Goal: Answer question/provide support: Share knowledge or assist other users

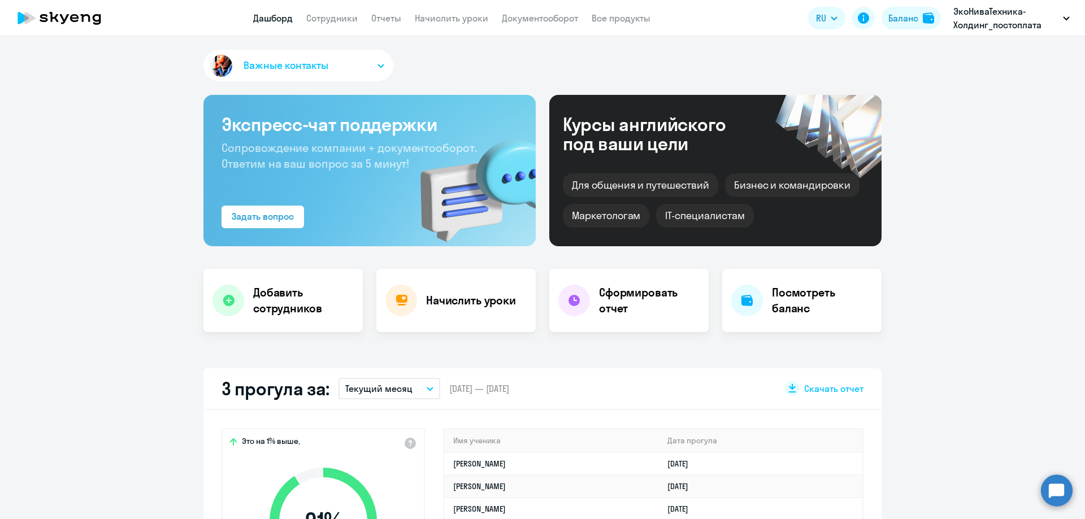
select select "30"
click at [350, 23] on link "Сотрудники" at bounding box center [331, 17] width 51 height 11
select select "30"
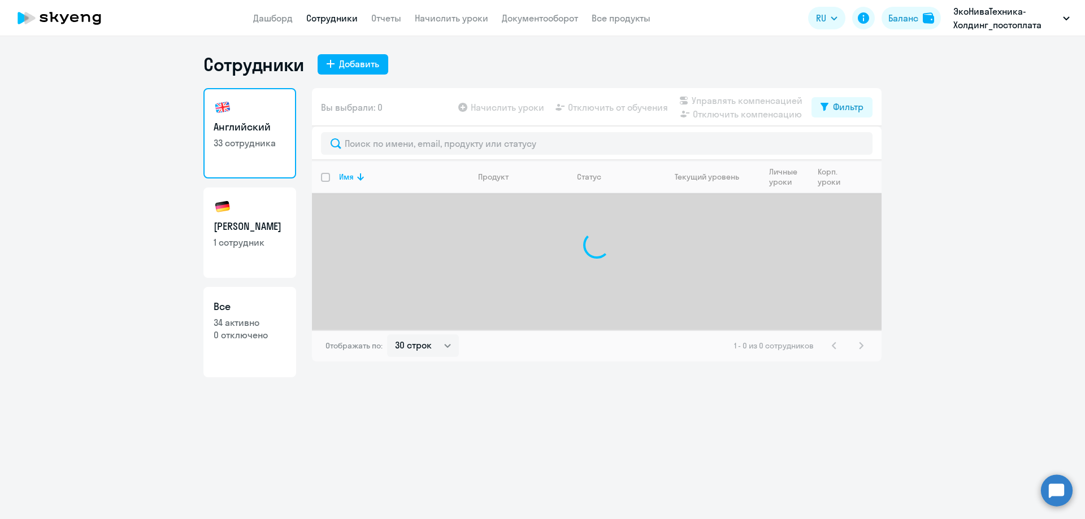
click at [1069, 493] on circle at bounding box center [1057, 491] width 32 height 32
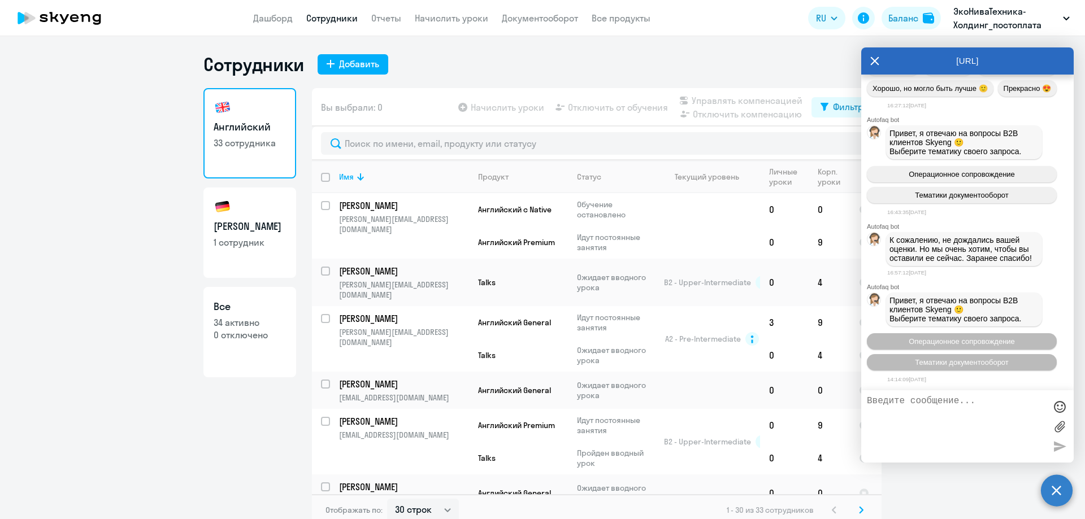
scroll to position [35087, 0]
click at [971, 422] on textarea at bounding box center [956, 426] width 179 height 61
click at [951, 346] on button "Операционное сопровождение" at bounding box center [962, 341] width 190 height 16
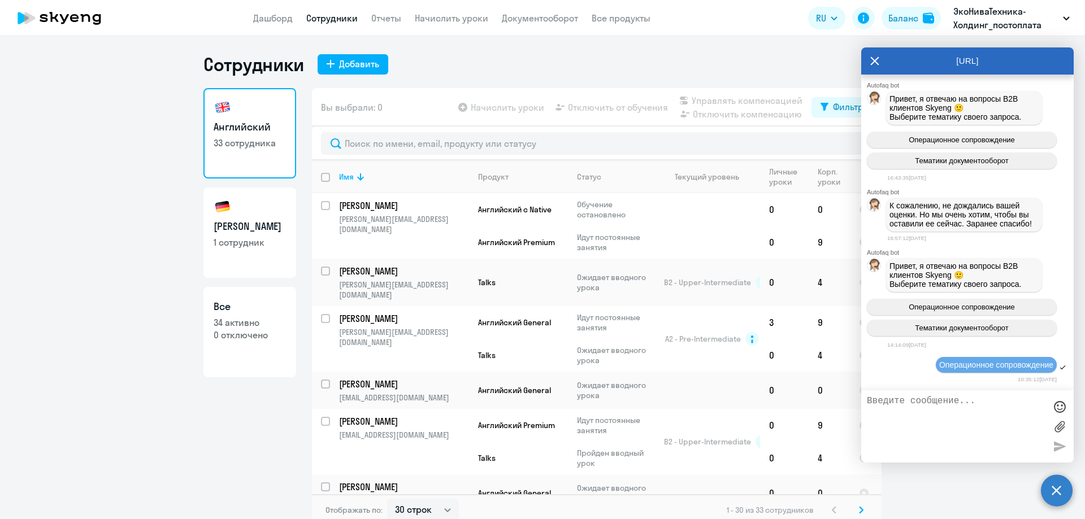
scroll to position [35210, 0]
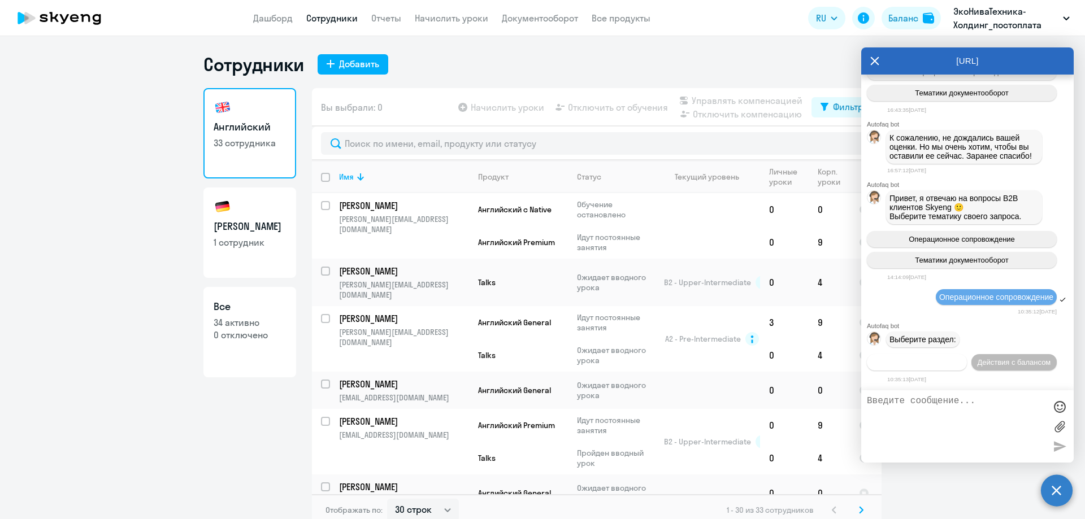
click at [944, 358] on span "Действия по сотрудникам" at bounding box center [917, 362] width 88 height 8
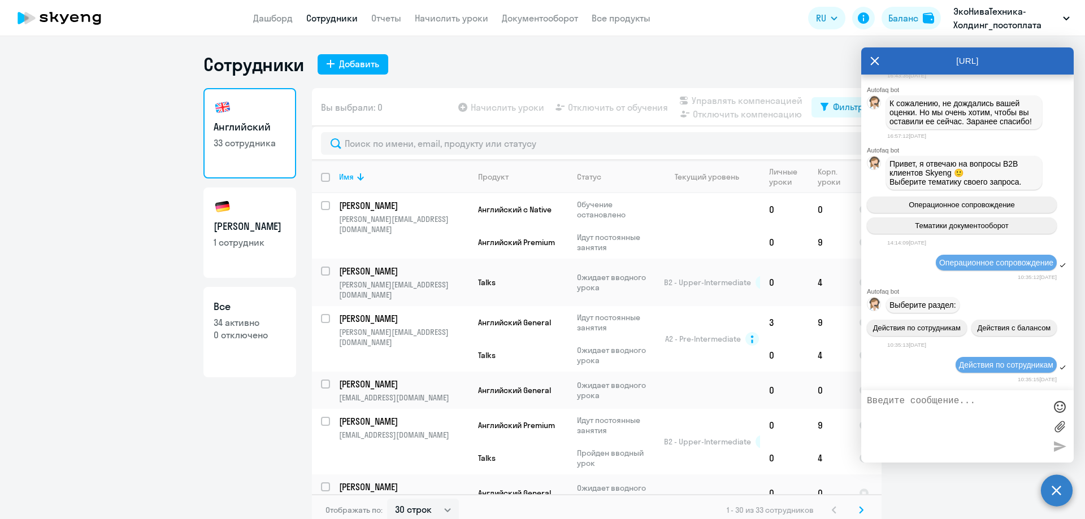
scroll to position [35377, 0]
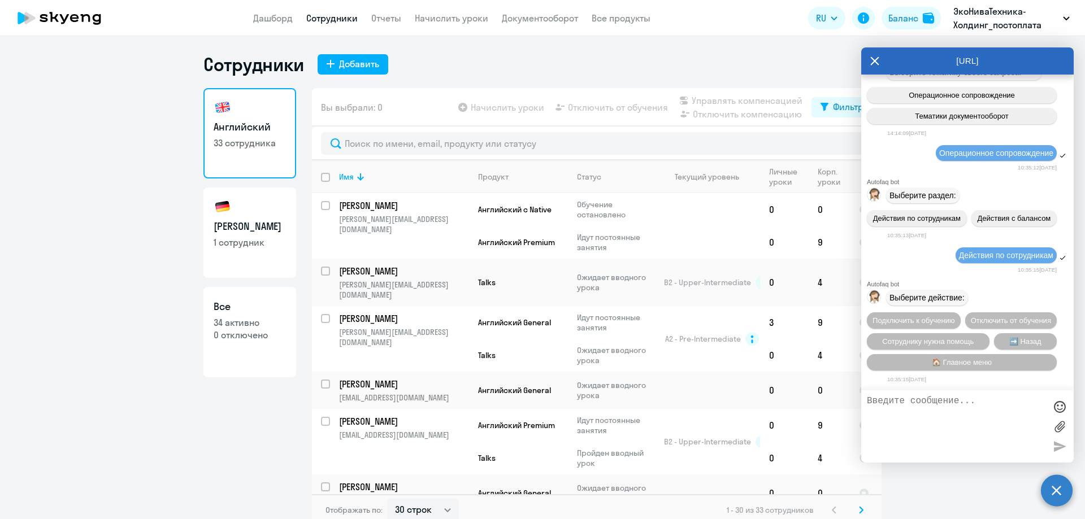
click at [956, 351] on div "Подключить к обучению Отключить от обучения Сотруднику нужна помощь ➡️ Назад 🏠 …" at bounding box center [967, 341] width 213 height 67
click at [956, 341] on span "Сотруднику нужна помощь" at bounding box center [928, 341] width 92 height 8
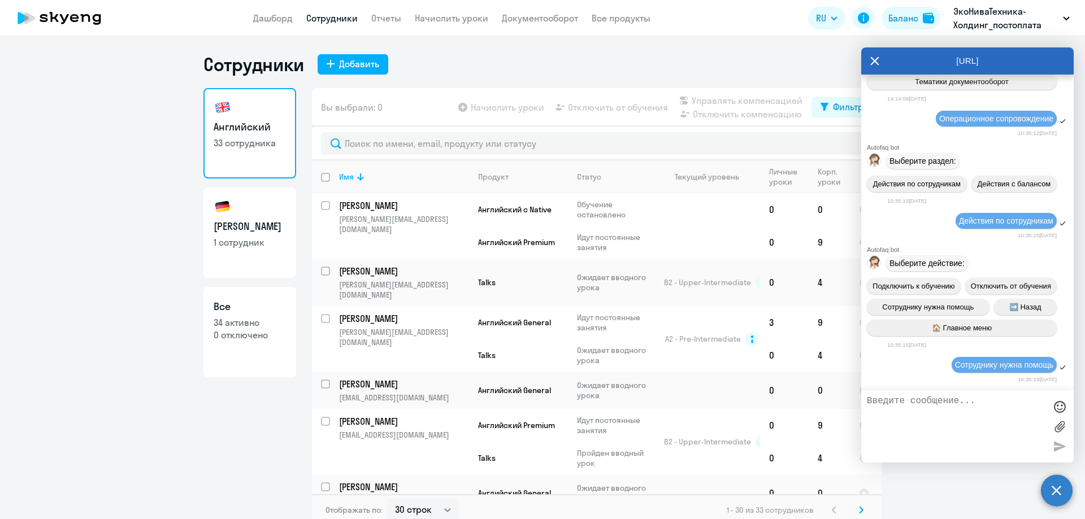
scroll to position [35768, 0]
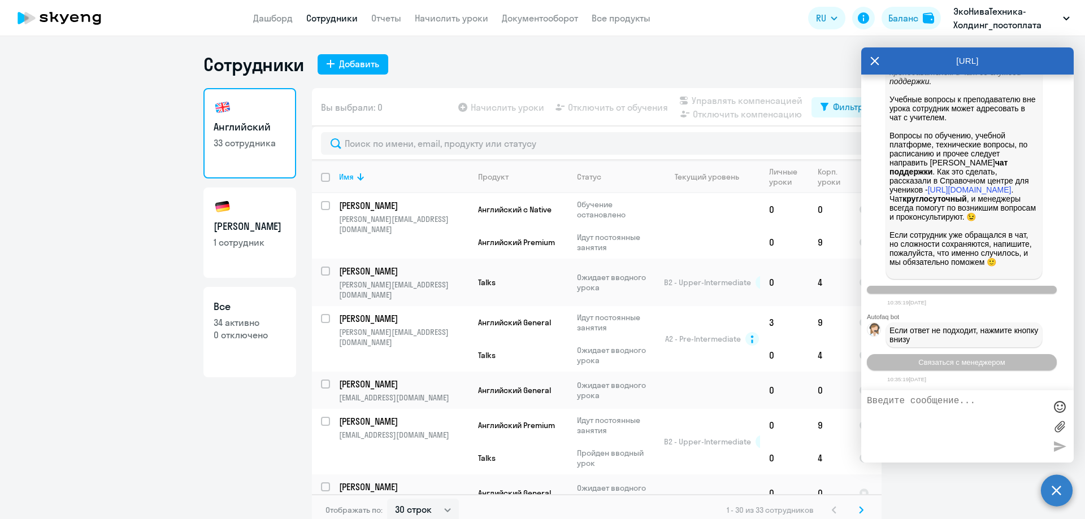
click at [944, 422] on textarea at bounding box center [956, 426] width 179 height 61
paste textarea "[PERSON_NAME][EMAIL_ADDRESS][DOMAIN_NAME]"
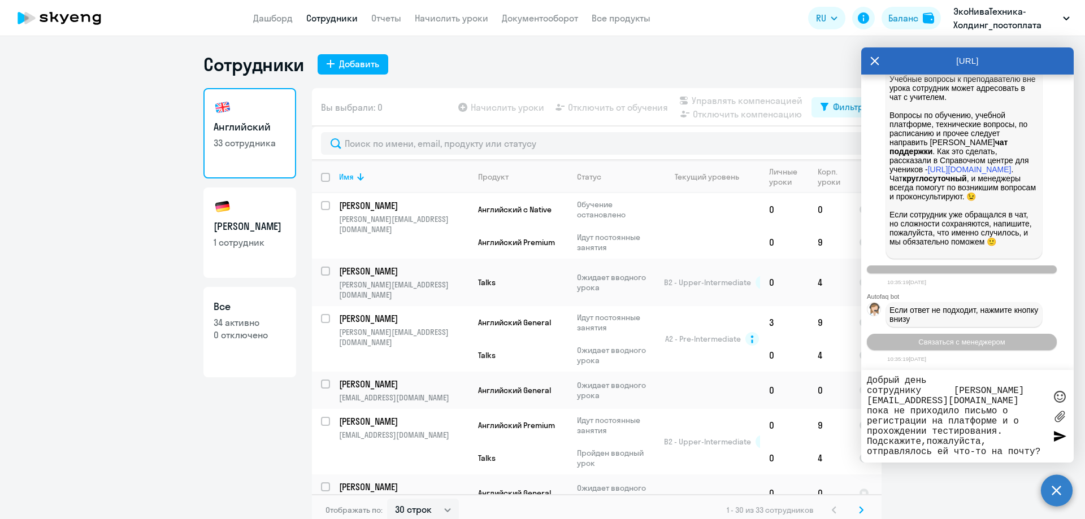
click at [869, 392] on textarea "Добрый день сотруднику [PERSON_NAME][EMAIL_ADDRESS][DOMAIN_NAME] пока не приход…" at bounding box center [956, 416] width 179 height 81
type textarea "Добрый день новому сотруднику [PERSON_NAME][EMAIL_ADDRESS][DOMAIN_NAME] пока не…"
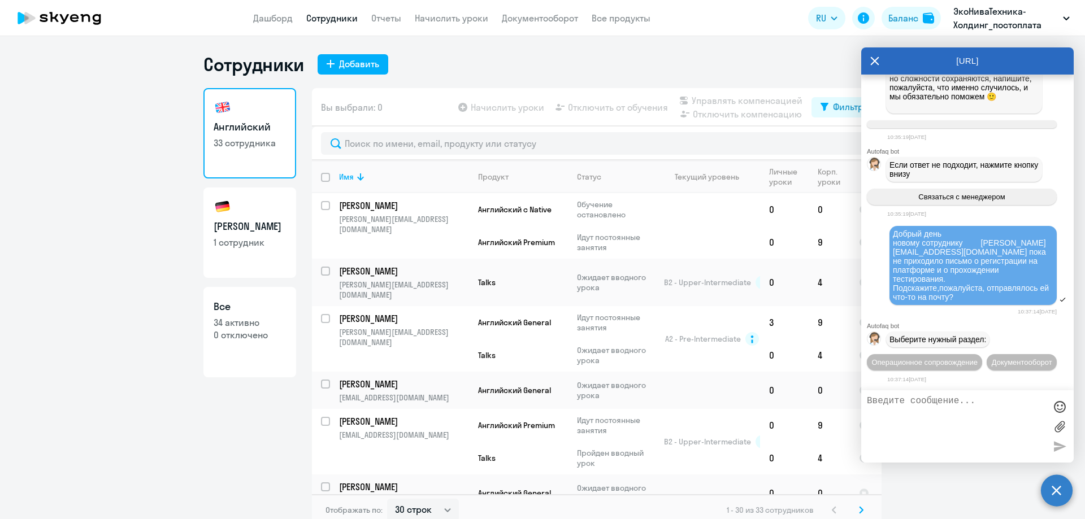
scroll to position [35955, 0]
click at [428, 20] on link "Начислить уроки" at bounding box center [451, 17] width 73 height 11
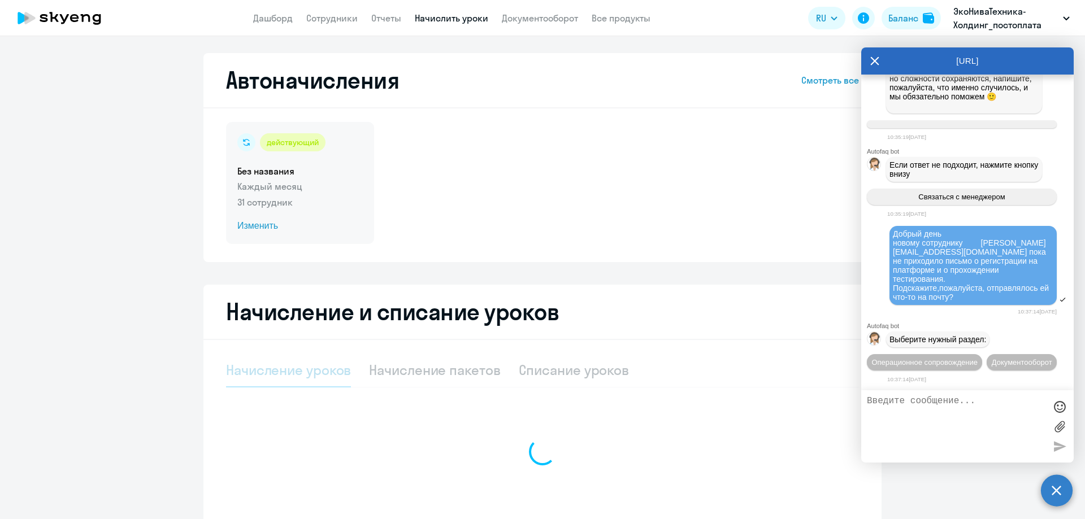
select select "10"
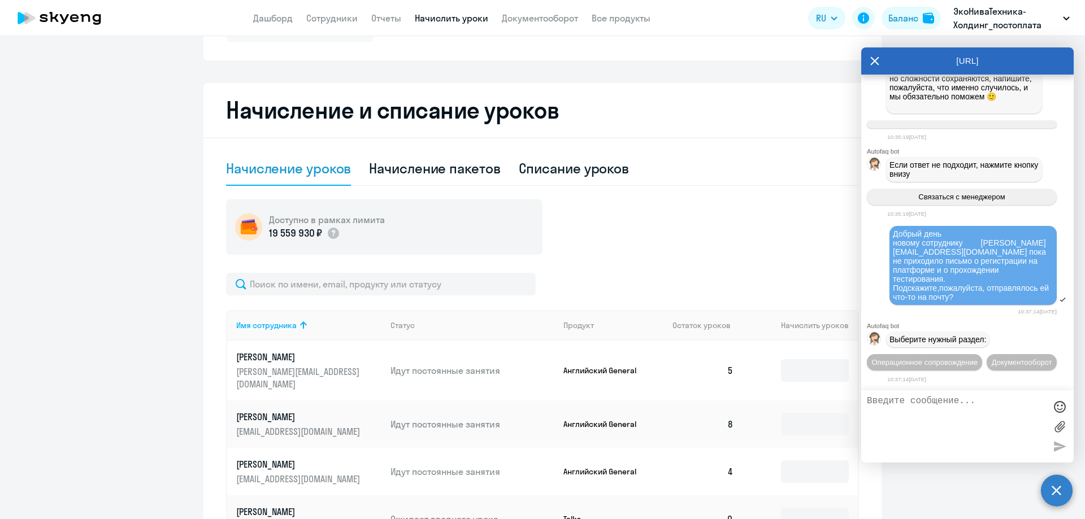
scroll to position [226, 0]
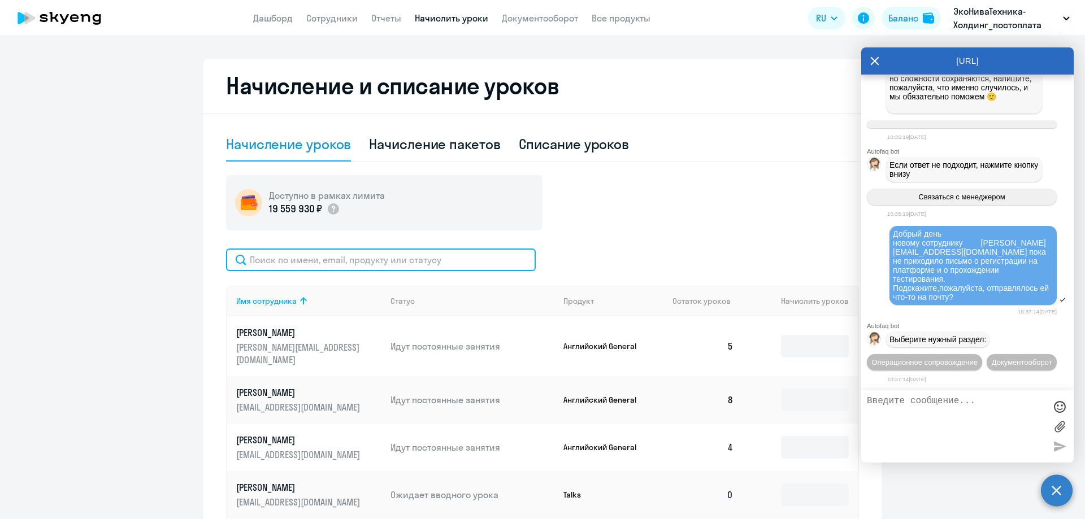
click at [385, 262] on input "text" at bounding box center [381, 260] width 310 height 23
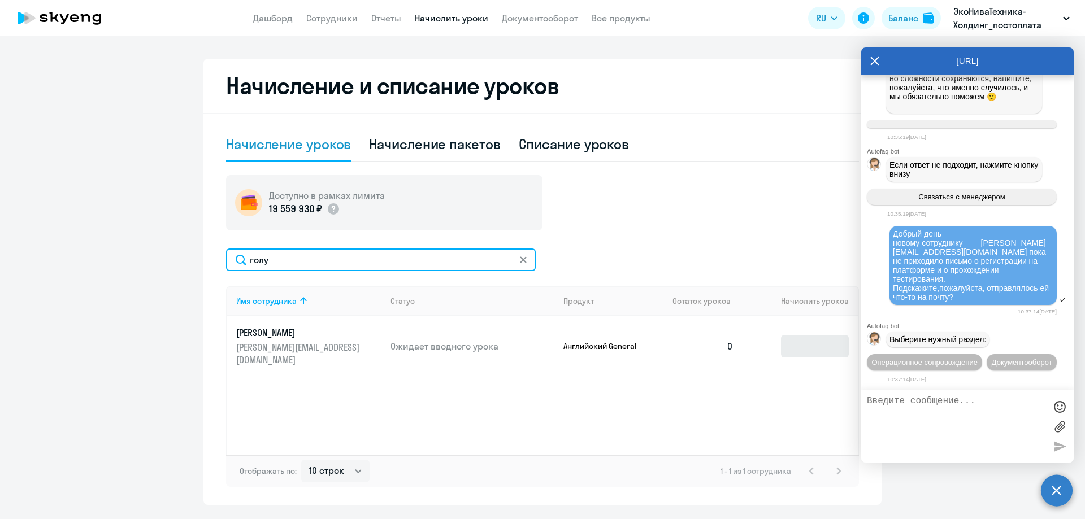
type input "голу"
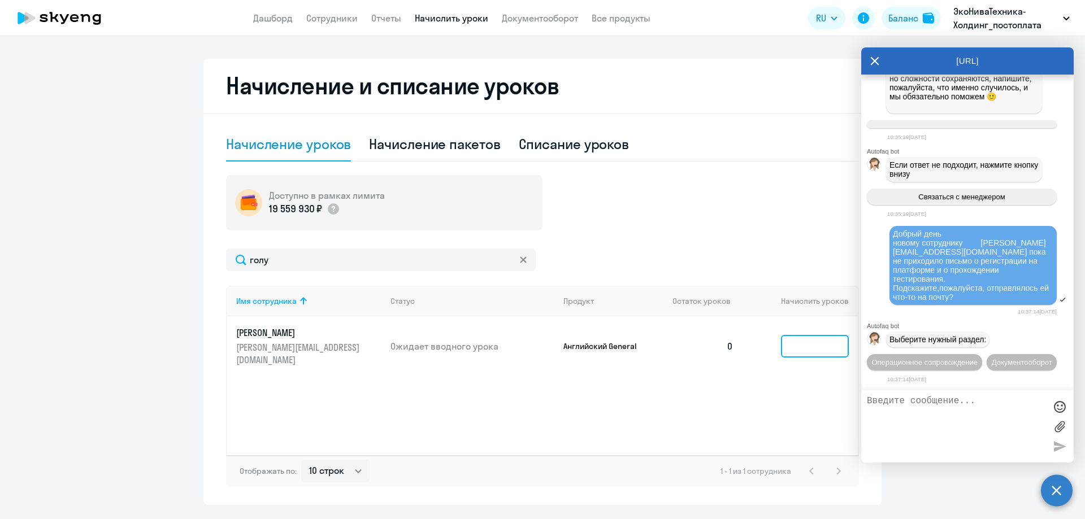
click at [818, 337] on input at bounding box center [815, 346] width 68 height 23
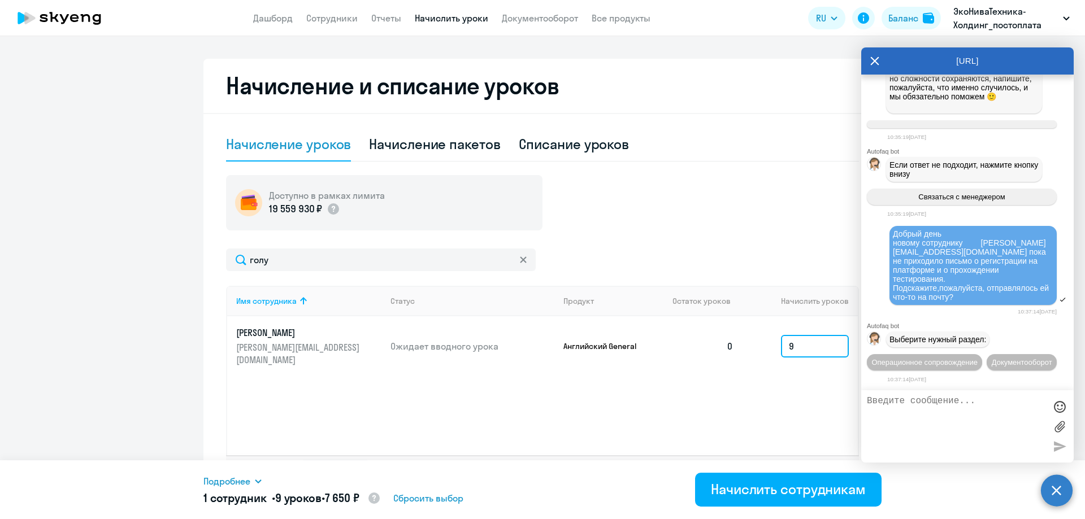
type input "9"
click at [794, 336] on input "9" at bounding box center [815, 346] width 68 height 23
type input "6"
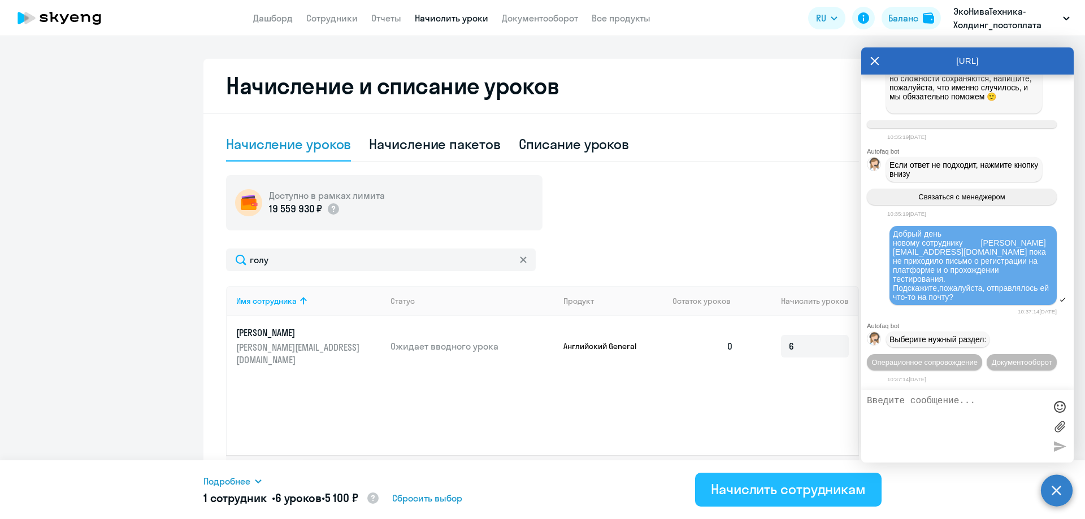
click at [816, 497] on div "Начислить сотрудникам" at bounding box center [788, 489] width 155 height 18
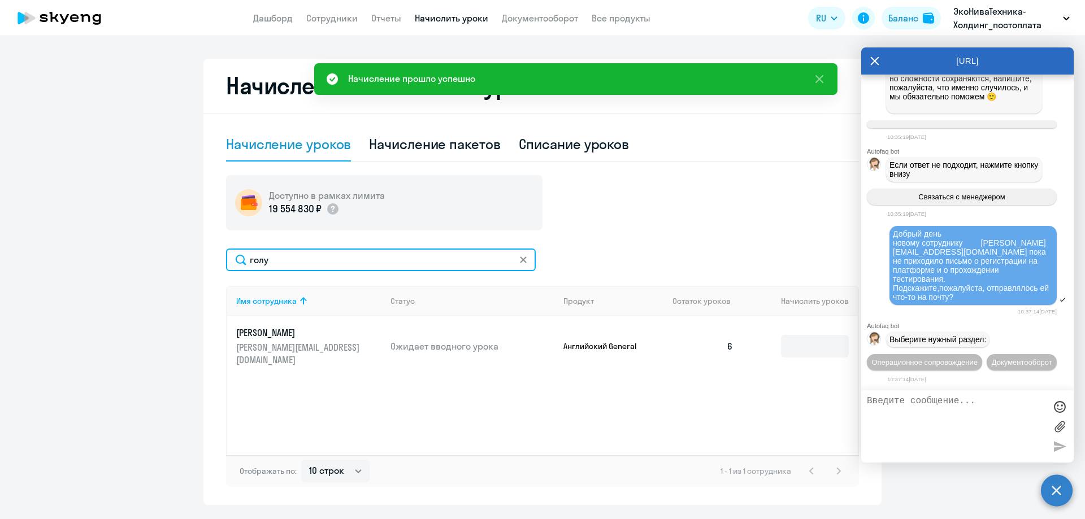
drag, startPoint x: 192, startPoint y: 253, endPoint x: 33, endPoint y: 213, distance: 163.3
click at [109, 233] on ng-component "Автоначисления Смотреть все действующий Без названия Каждый месяц 31 сотрудник …" at bounding box center [542, 166] width 1085 height 678
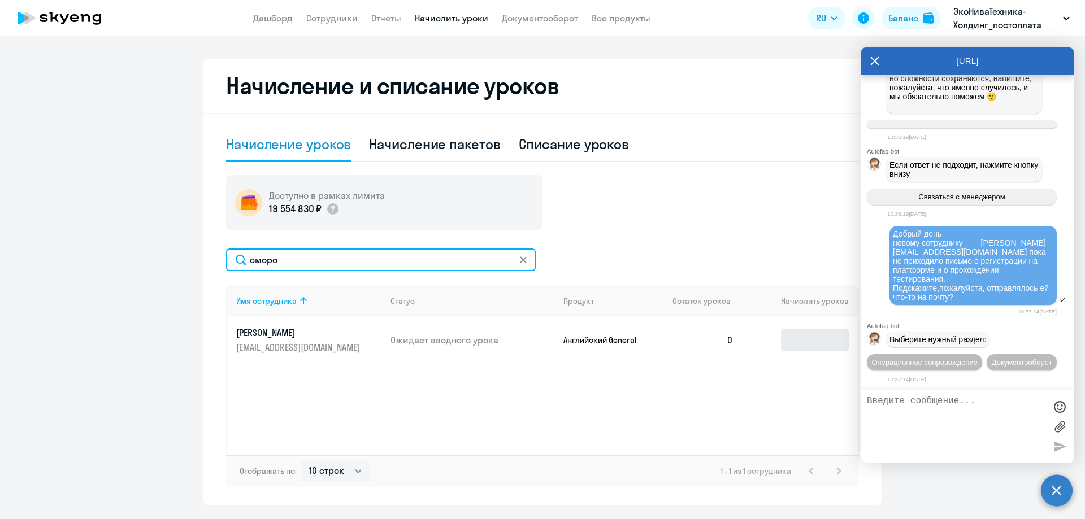
type input "сморо"
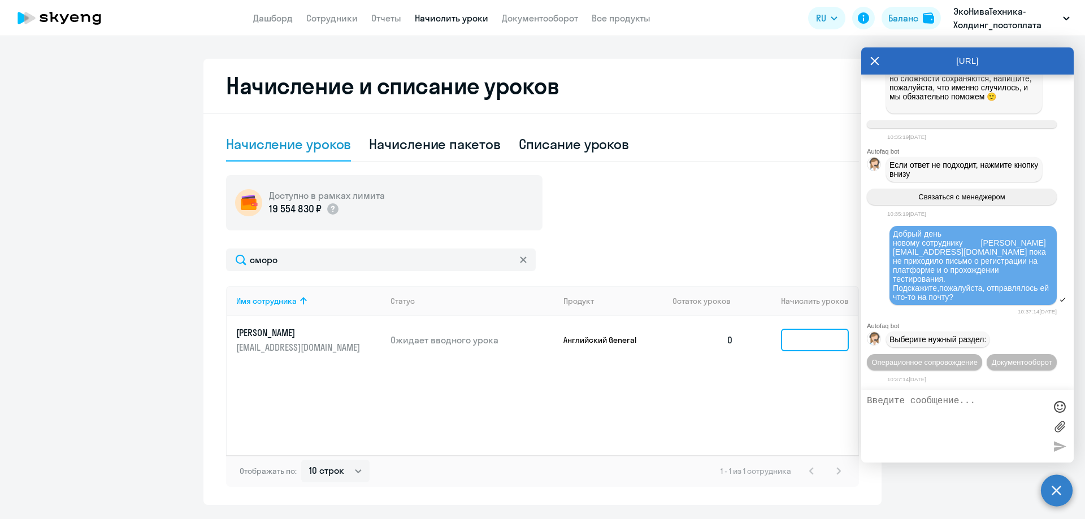
click at [795, 335] on input at bounding box center [815, 340] width 68 height 23
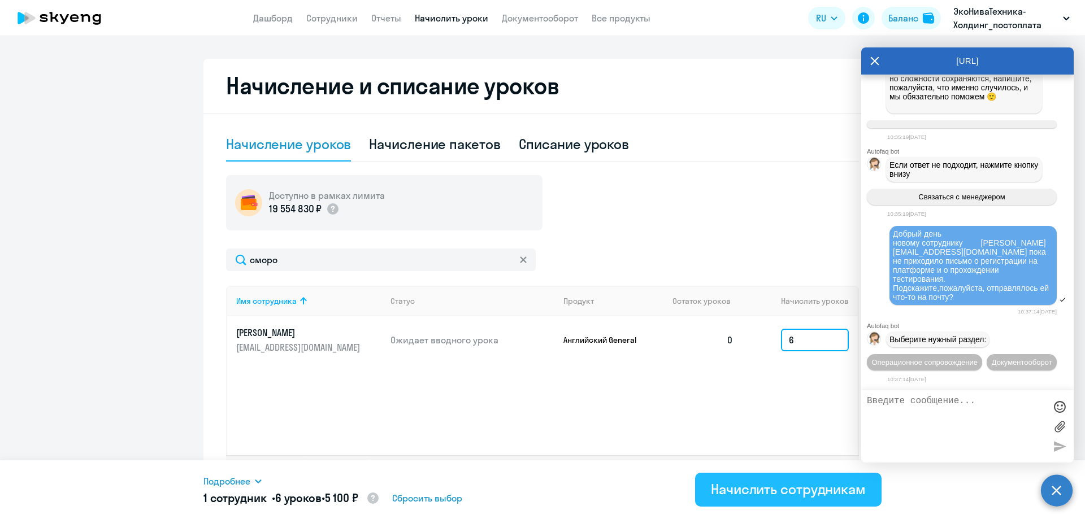
type input "6"
click at [796, 499] on button "Начислить сотрудникам" at bounding box center [788, 490] width 187 height 34
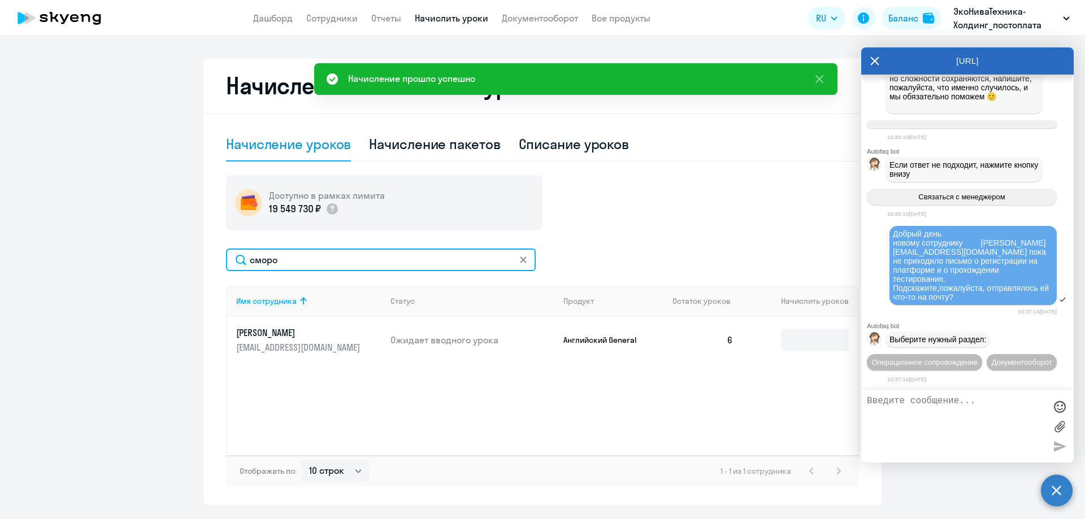
drag, startPoint x: 280, startPoint y: 260, endPoint x: 0, endPoint y: 196, distance: 287.6
click at [3, 203] on ng-component "Автоначисления Смотреть все действующий Без названия Каждый месяц 31 сотрудник …" at bounding box center [542, 166] width 1085 height 678
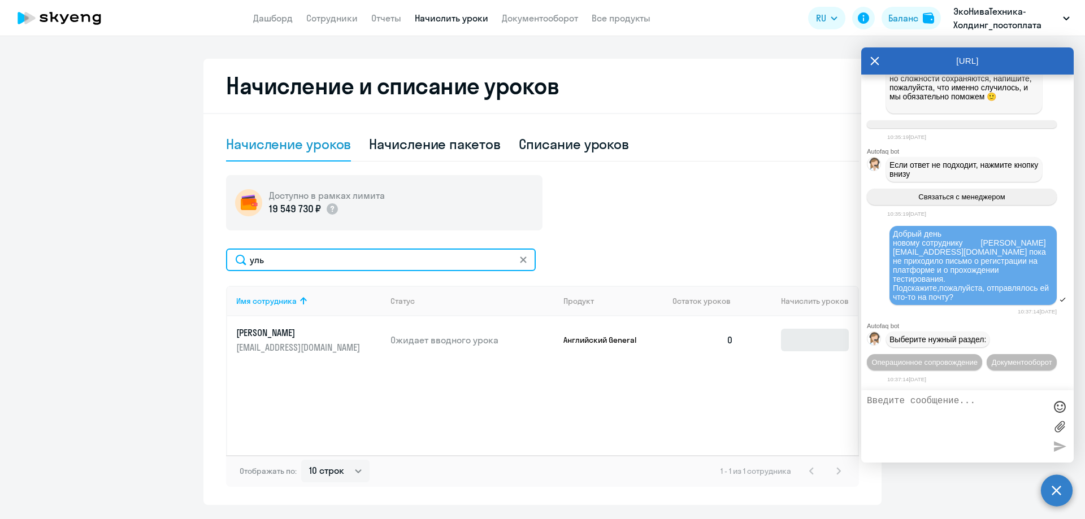
type input "уль"
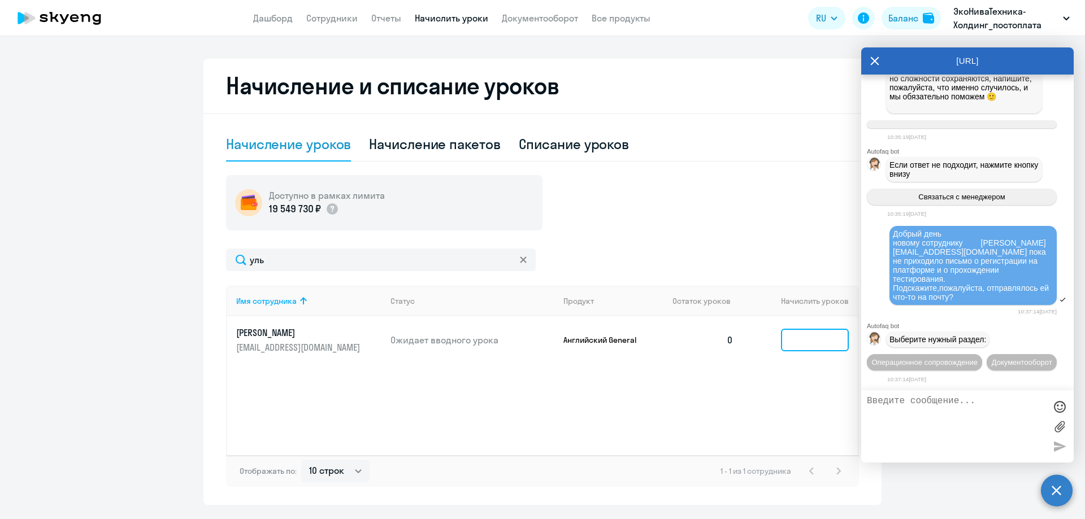
click at [834, 340] on input at bounding box center [815, 340] width 68 height 23
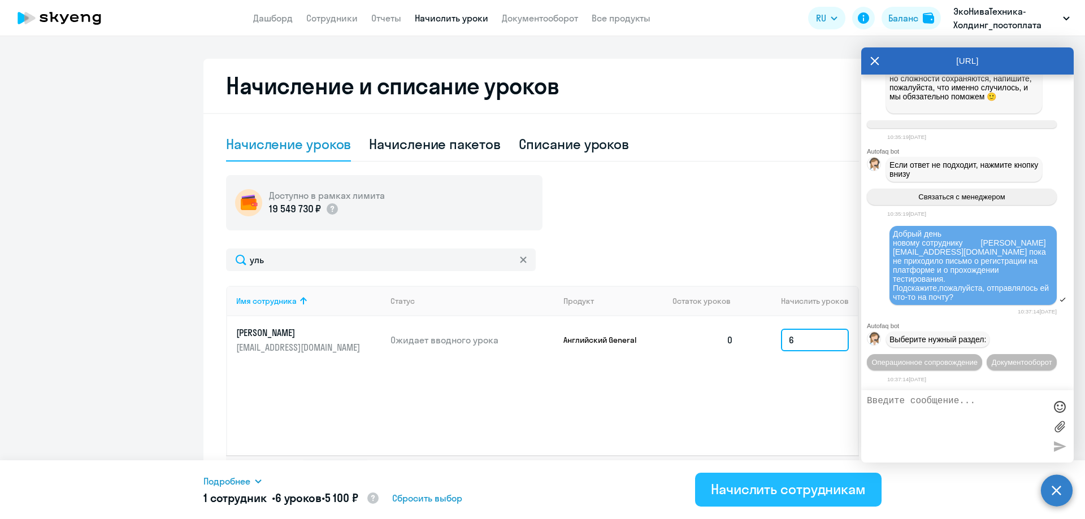
type input "6"
click at [753, 495] on div "Начислить сотрудникам" at bounding box center [788, 489] width 155 height 18
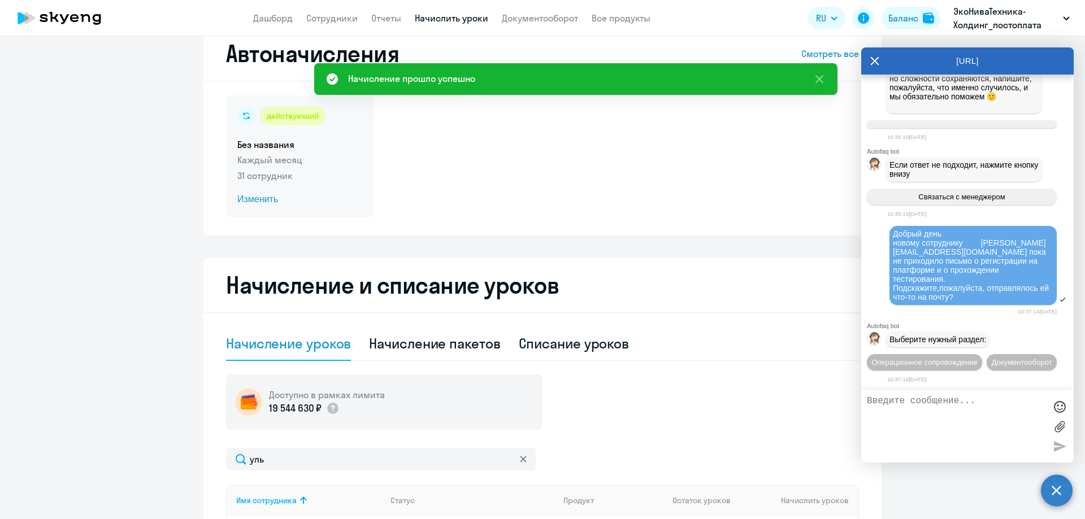
scroll to position [0, 0]
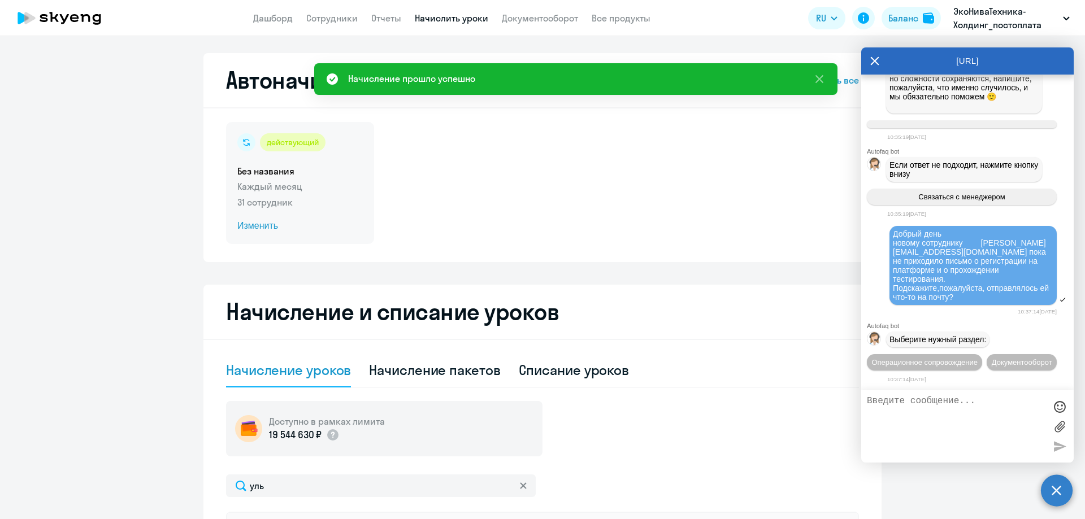
click at [262, 227] on span "Изменить" at bounding box center [299, 226] width 125 height 14
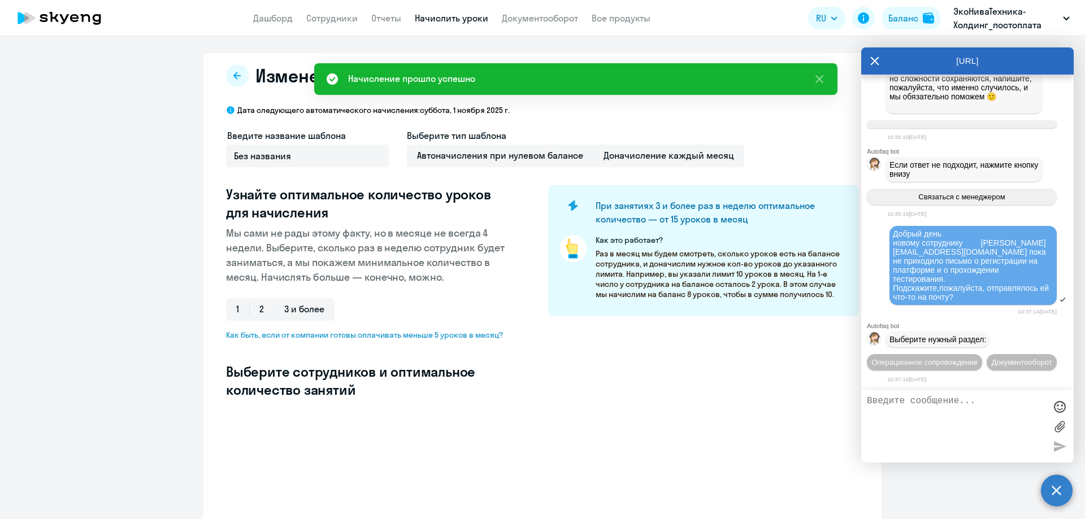
select select "10"
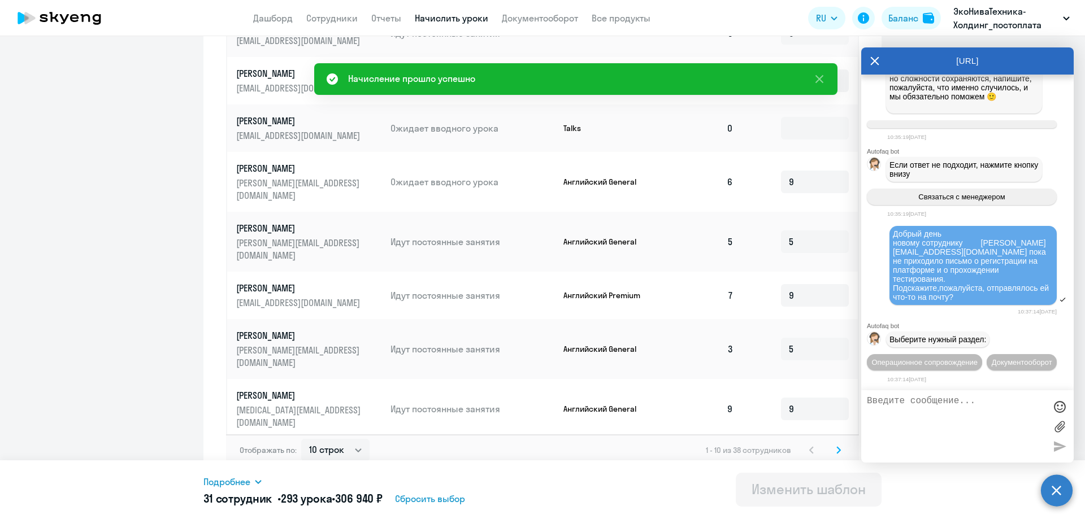
scroll to position [135, 0]
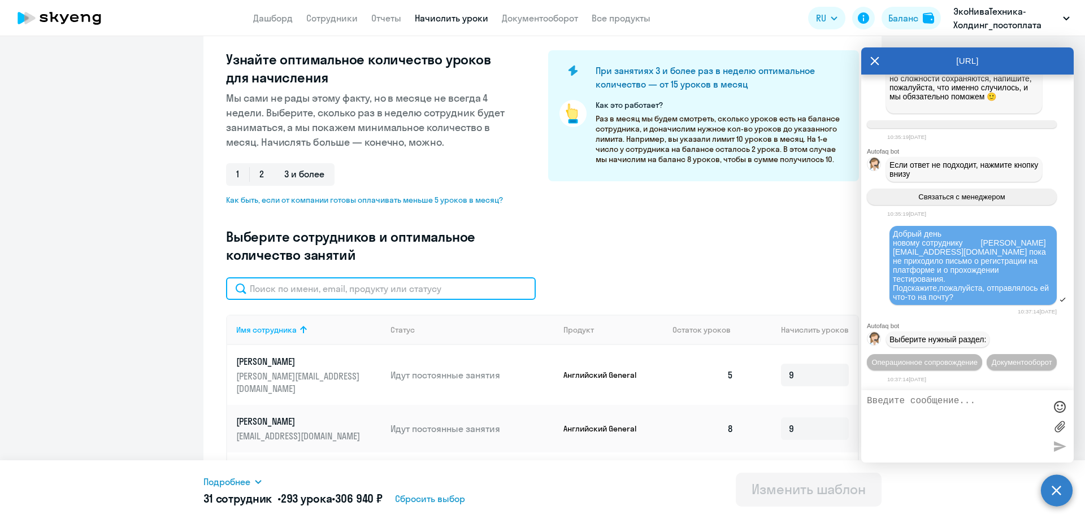
click at [306, 299] on input "text" at bounding box center [381, 289] width 310 height 23
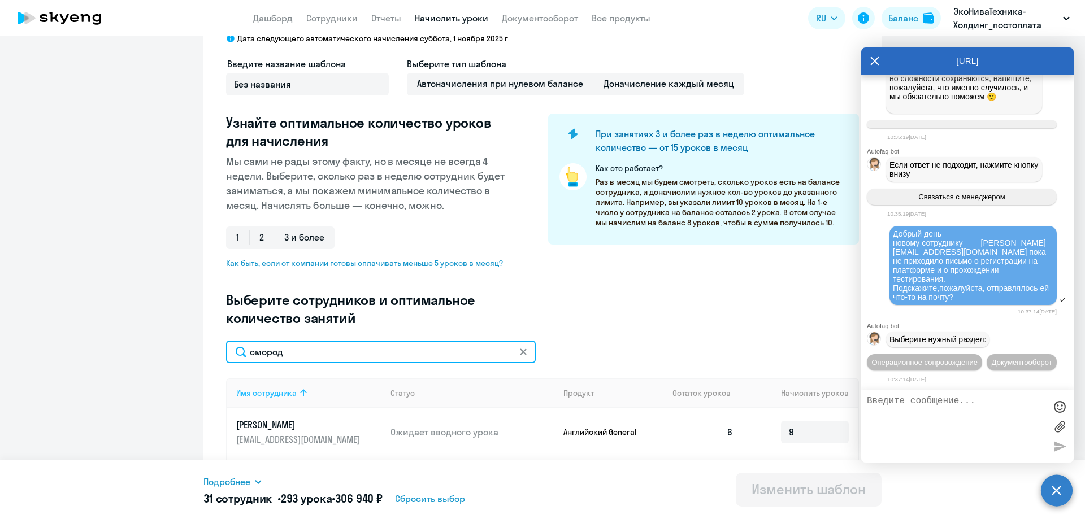
scroll to position [195, 0]
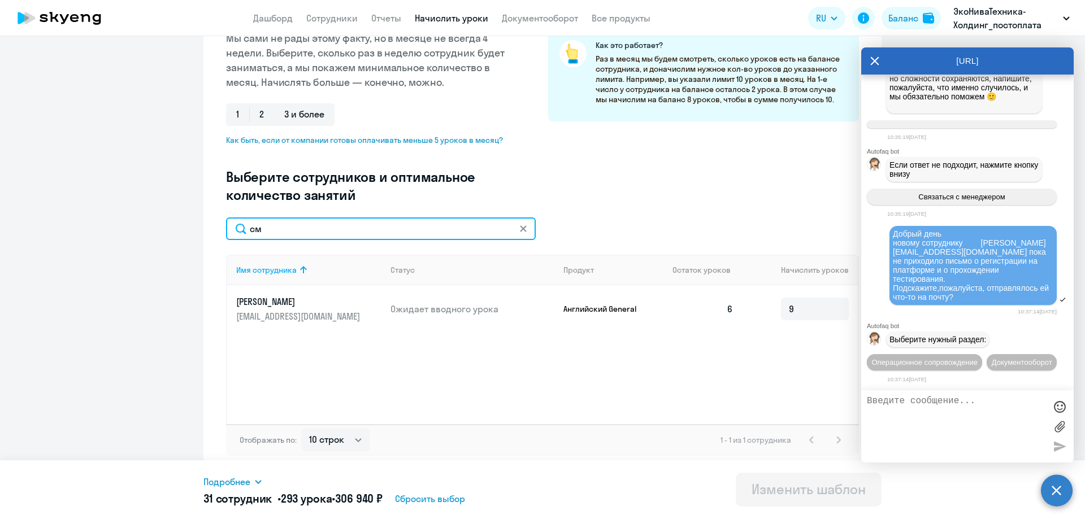
type input "с"
type input "уль"
drag, startPoint x: 223, startPoint y: 231, endPoint x: 175, endPoint y: 221, distance: 49.7
click at [216, 231] on div "Изменение шаблона Без названия Дата следующего автоматического начисления: [DAT…" at bounding box center [542, 166] width 678 height 616
type input "сморо"
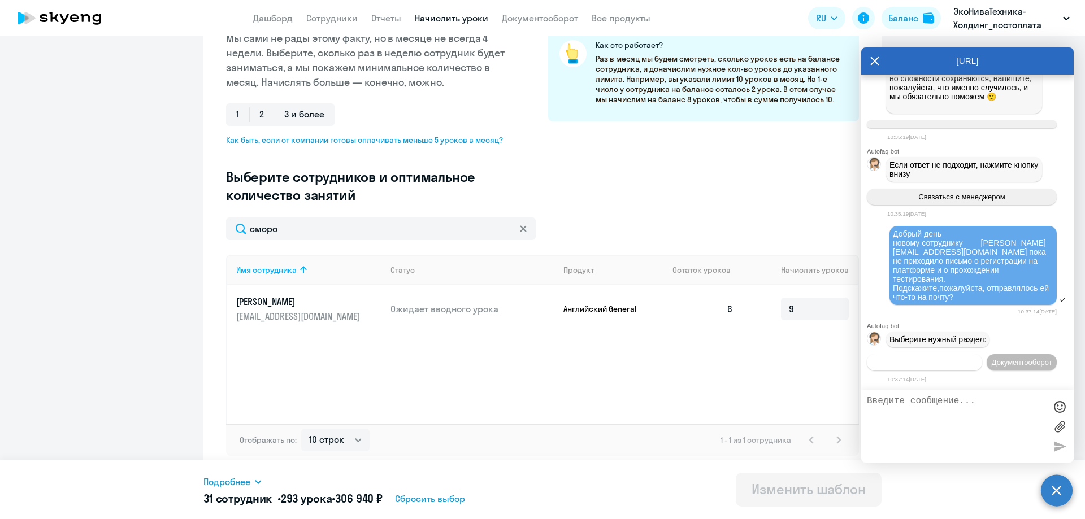
click at [937, 354] on button "Операционное сопровождение" at bounding box center [924, 362] width 115 height 16
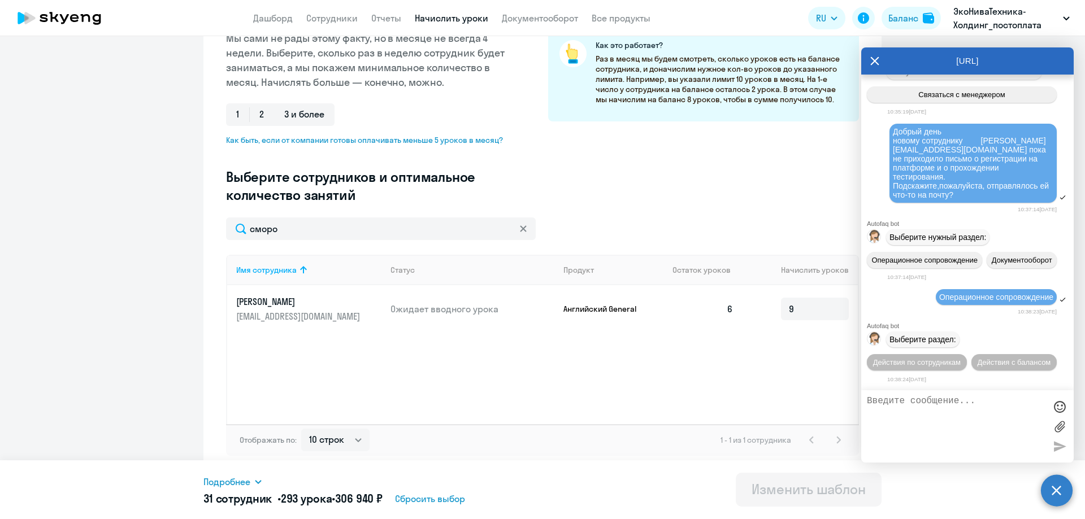
scroll to position [36078, 0]
click at [940, 358] on span "Действия по сотрудникам" at bounding box center [917, 362] width 88 height 8
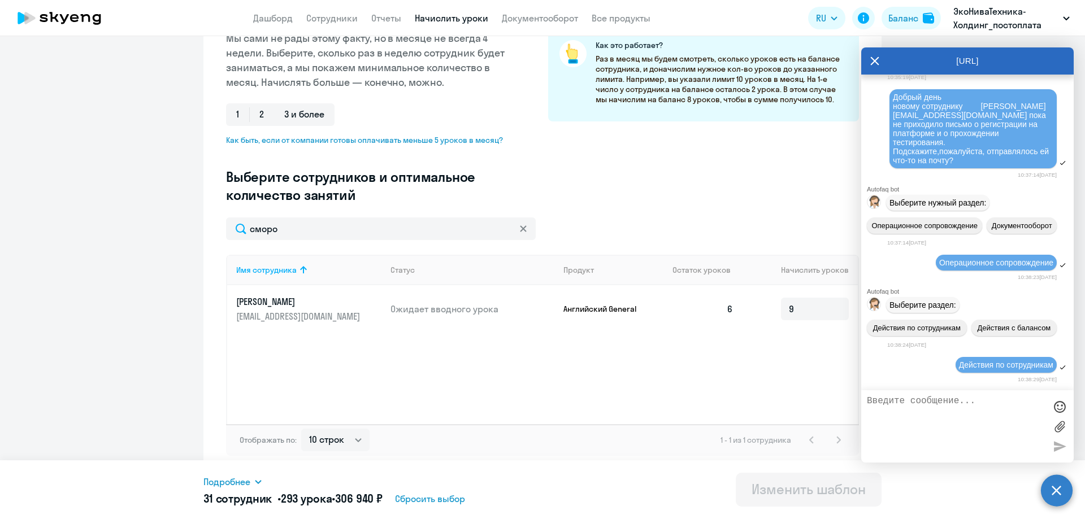
scroll to position [36245, 0]
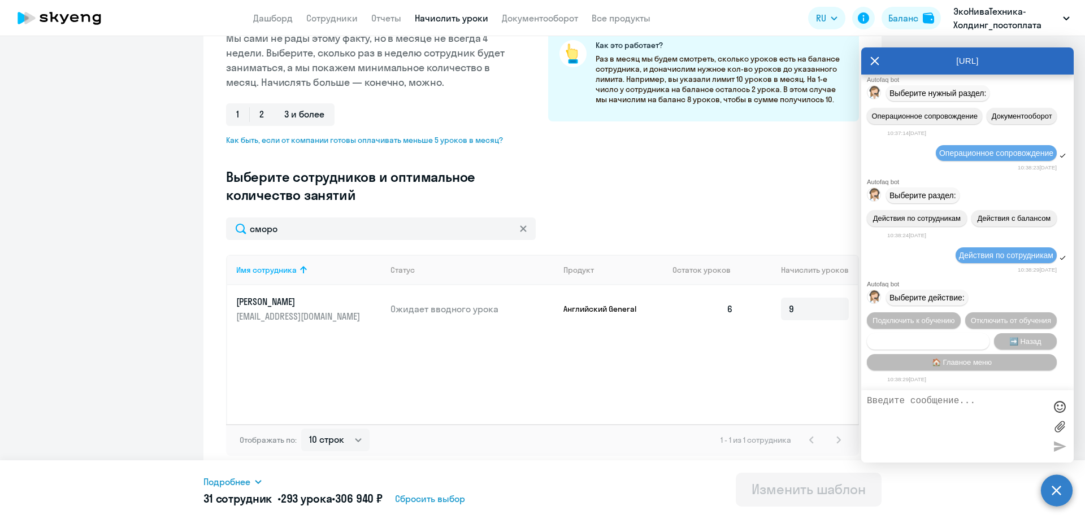
click at [924, 337] on span "Сотруднику нужна помощь" at bounding box center [928, 341] width 92 height 8
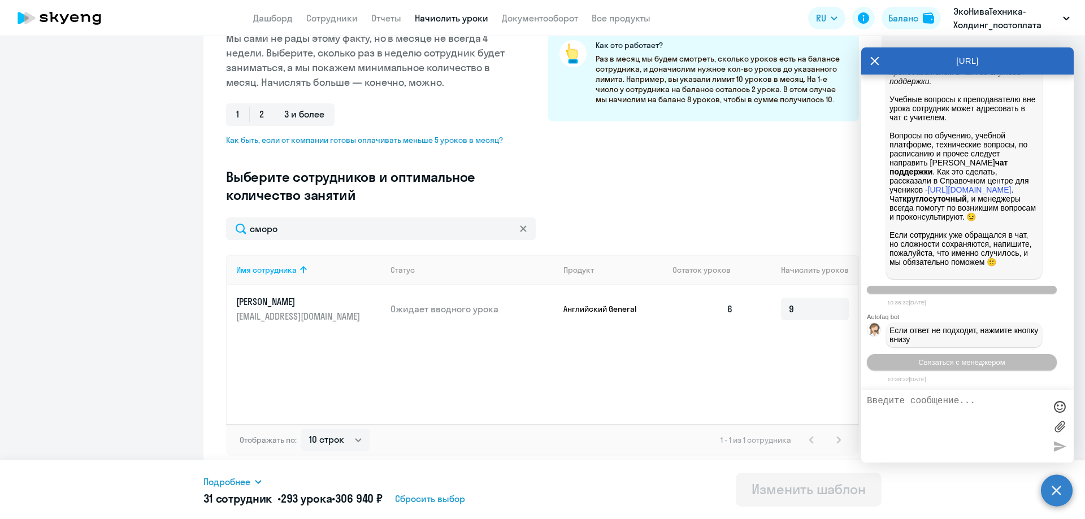
scroll to position [36636, 0]
click at [950, 368] on button "Связаться с менеджером" at bounding box center [962, 362] width 190 height 16
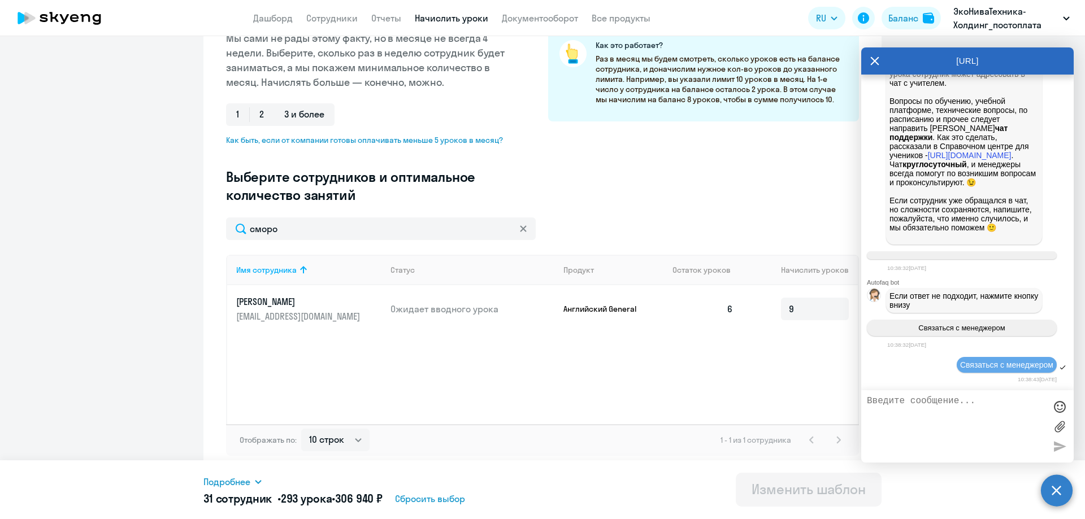
scroll to position [35993, 0]
drag, startPoint x: 895, startPoint y: 176, endPoint x: 966, endPoint y: 235, distance: 93.1
copy span "Добрый день новому сотруднику [PERSON_NAME][EMAIL_ADDRESS][DOMAIN_NAME] пока не…"
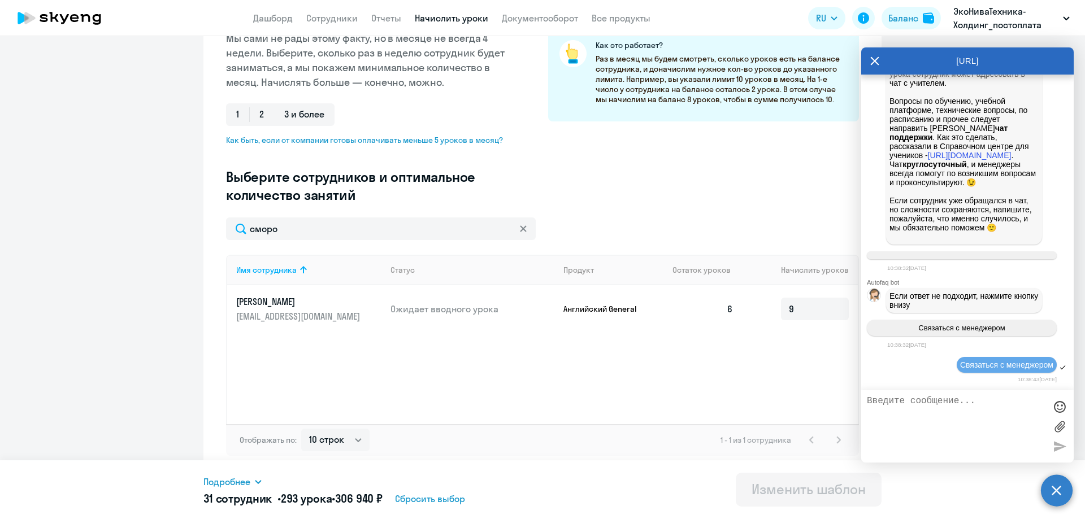
click at [963, 409] on textarea at bounding box center [956, 426] width 179 height 61
paste textarea "Добрый день новому сотруднику [PERSON_NAME][EMAIL_ADDRESS][DOMAIN_NAME] пока не…"
type textarea "Добрый день новому сотруднику [PERSON_NAME][EMAIL_ADDRESS][DOMAIN_NAME] пока не…"
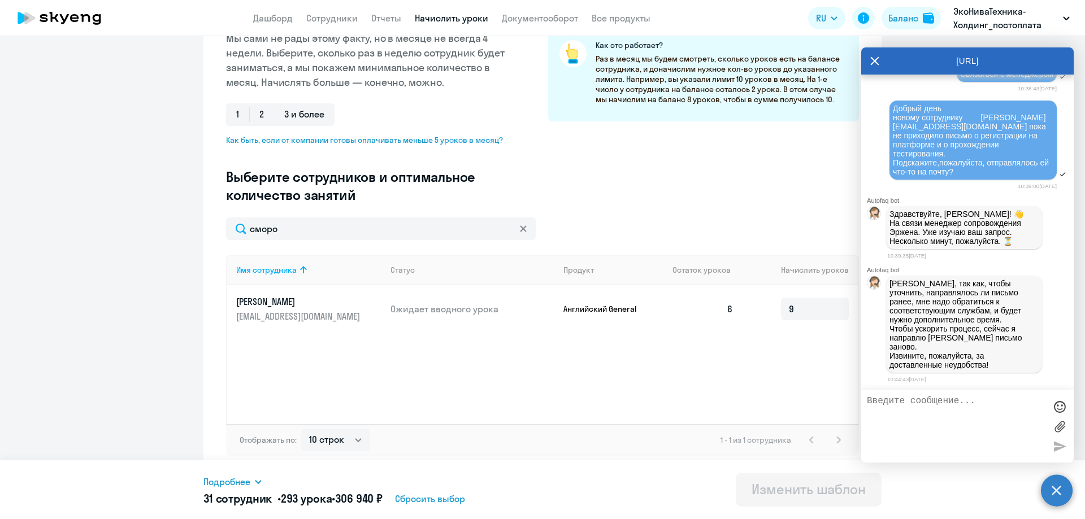
scroll to position [36956, 0]
